Goal: Book appointment/travel/reservation

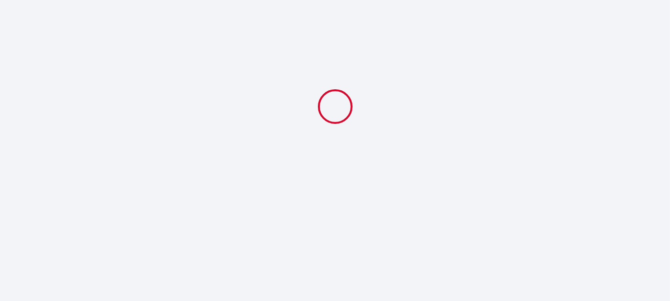
select select
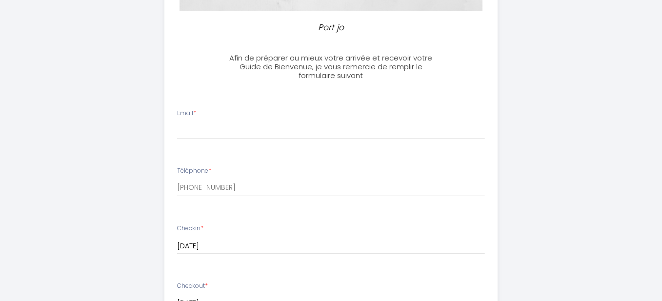
scroll to position [227, 0]
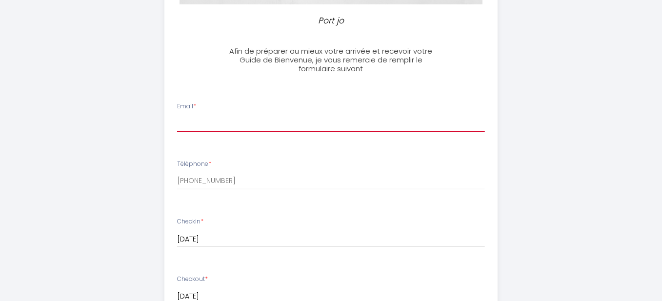
click at [237, 127] on input "Email *" at bounding box center [331, 124] width 308 height 18
type input "[PERSON_NAME][EMAIL_ADDRESS][DOMAIN_NAME]"
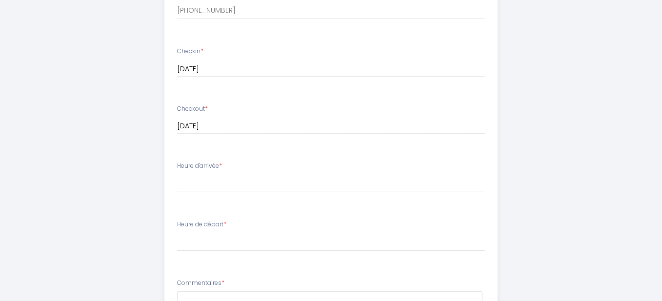
scroll to position [455, 0]
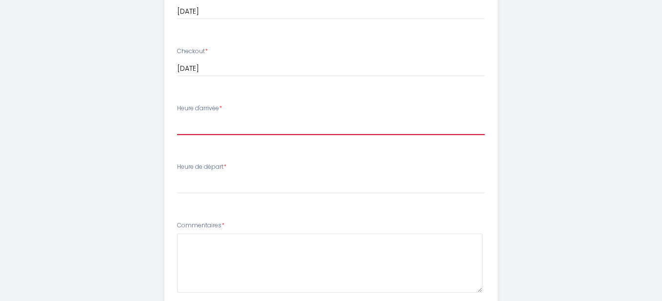
click at [232, 123] on select "15:00 15:30 16:00 16:30 17:00 17:30 18:00 18:30 19:00 19:30 20:00 20:30 21:00 2…" at bounding box center [331, 126] width 308 height 19
select select "15:00"
click at [177, 117] on select "15:00 15:30 16:00 16:30 17:00 17:30 18:00 18:30 19:00 19:30 20:00 20:30 21:00 2…" at bounding box center [331, 126] width 308 height 19
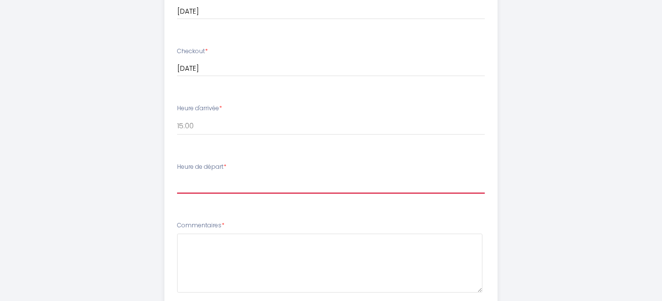
click at [199, 185] on select "00:00 00:30 01:00 01:30 02:00 02:30 03:00 03:30 04:00 04:30 05:00 05:30 06:00 0…" at bounding box center [331, 184] width 308 height 19
select select "10:00"
click at [177, 175] on select "00:00 00:30 01:00 01:30 02:00 02:30 03:00 03:30 04:00 04:30 05:00 05:30 06:00 0…" at bounding box center [331, 184] width 308 height 19
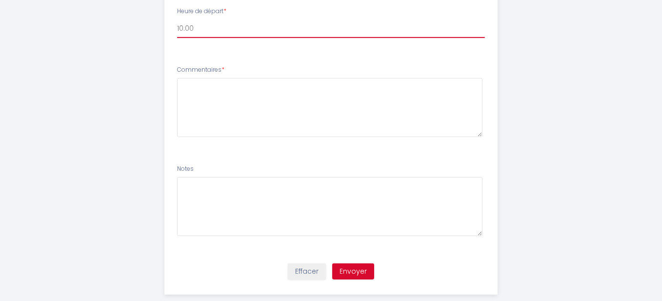
scroll to position [628, 0]
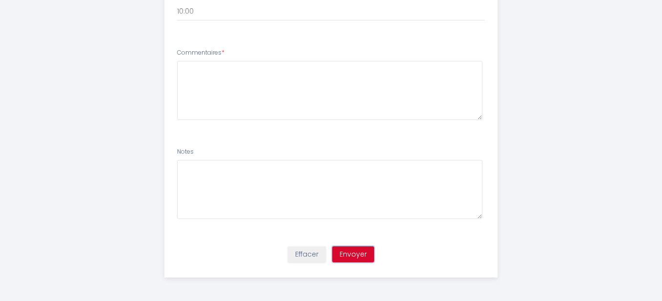
click at [359, 251] on button "Envoyer" at bounding box center [353, 254] width 42 height 17
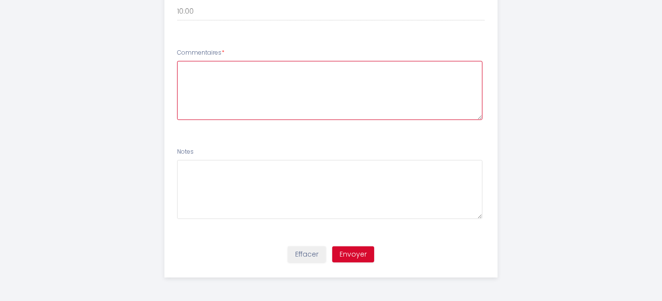
click at [235, 75] on textarea at bounding box center [330, 90] width 306 height 59
type textarea "S"
type textarea "RAS"
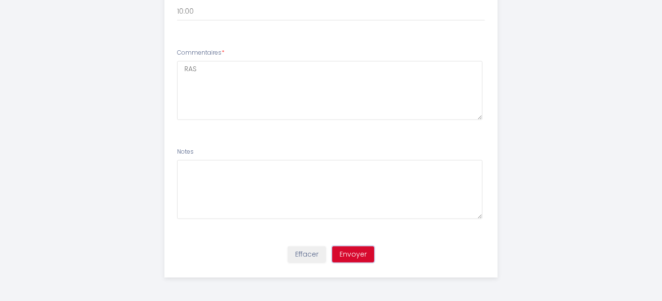
click at [365, 250] on button "Envoyer" at bounding box center [353, 254] width 42 height 17
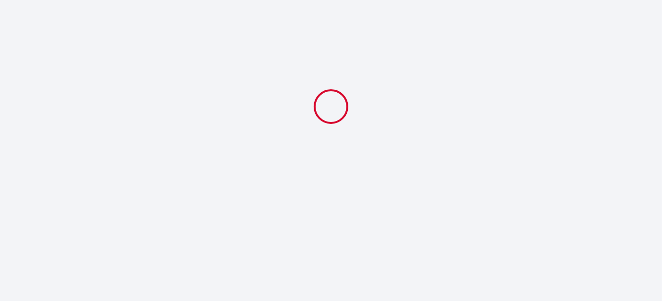
scroll to position [0, 0]
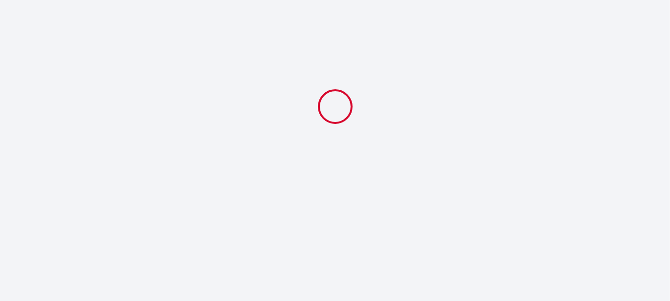
select select "10:00"
